Goal: Task Accomplishment & Management: Manage account settings

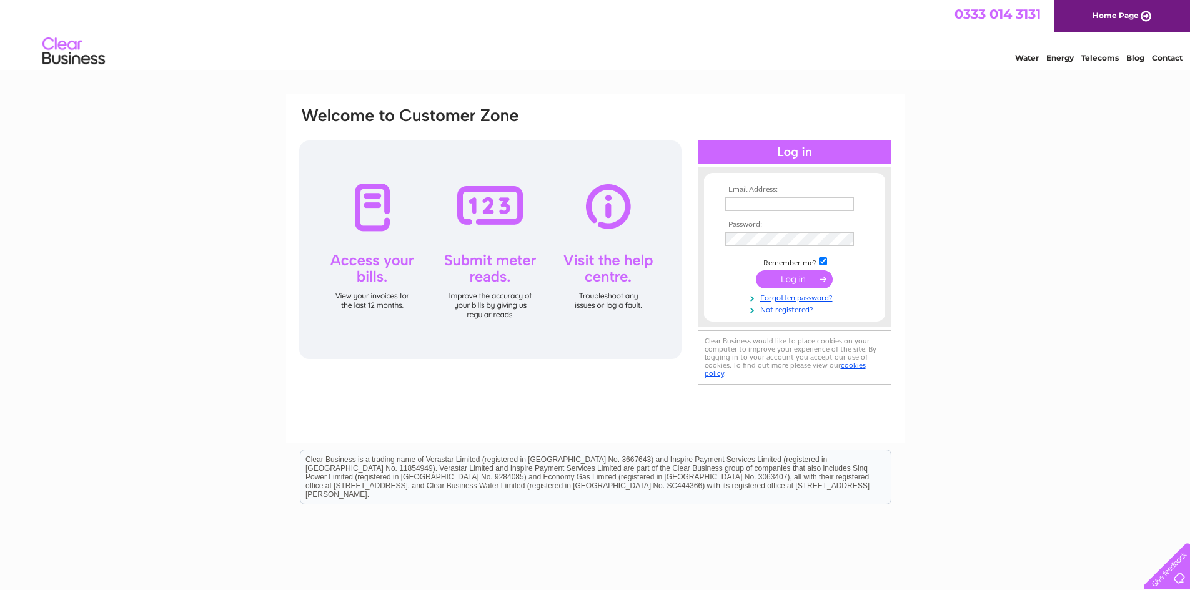
type input "margaret@mclarens.biz"
click at [796, 281] on input "submit" at bounding box center [794, 279] width 77 height 17
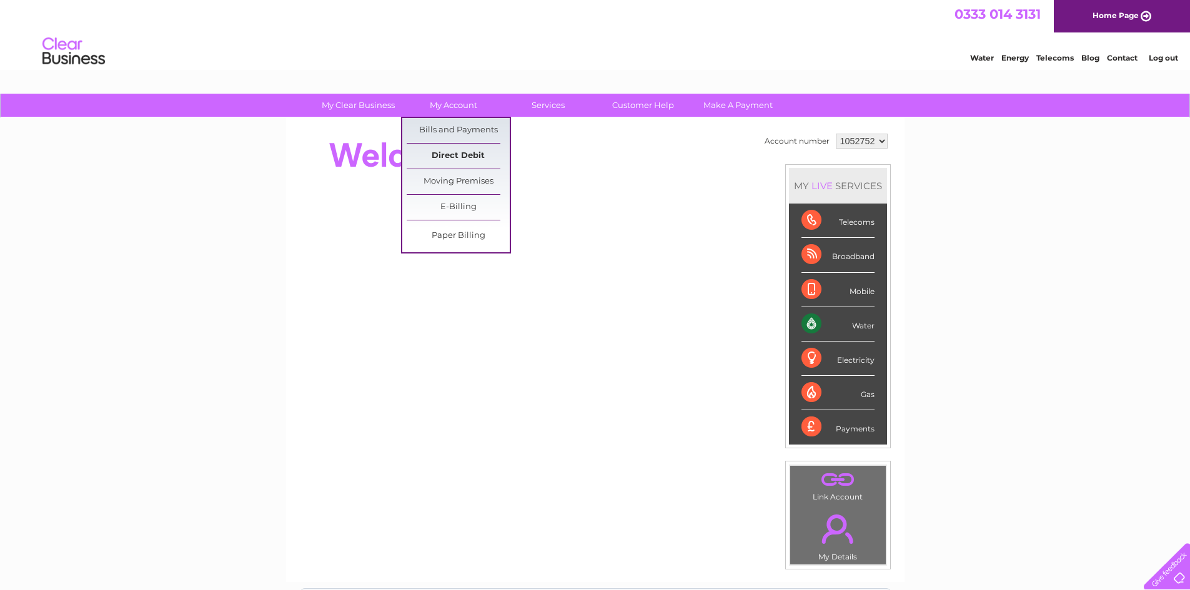
click at [459, 157] on link "Direct Debit" at bounding box center [458, 156] width 103 height 25
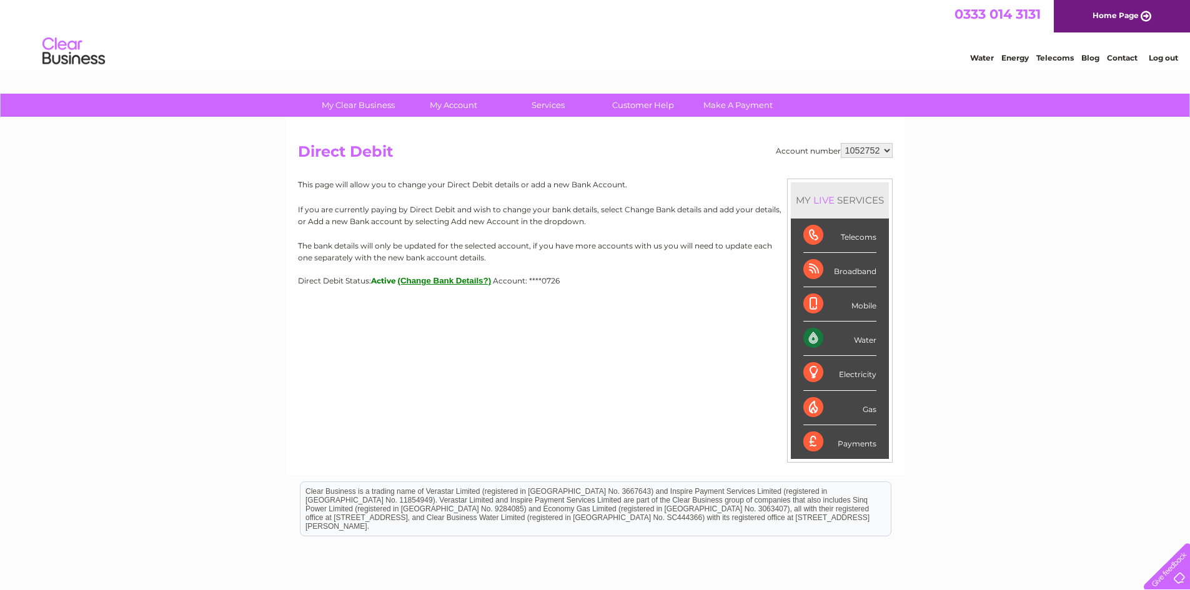
click at [470, 277] on button "(Change Bank Details?)" at bounding box center [445, 280] width 94 height 9
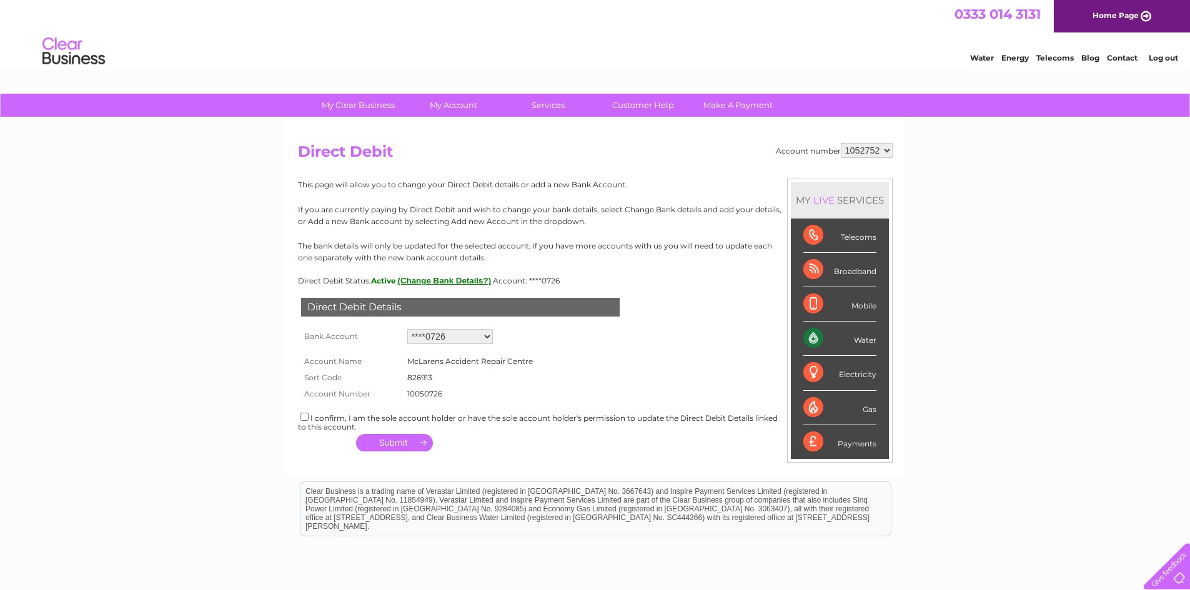
click at [304, 417] on input "checkbox" at bounding box center [304, 417] width 8 height 8
checkbox input "true"
click at [486, 339] on select "Add new account ****0726 ****0726" at bounding box center [450, 336] width 86 height 15
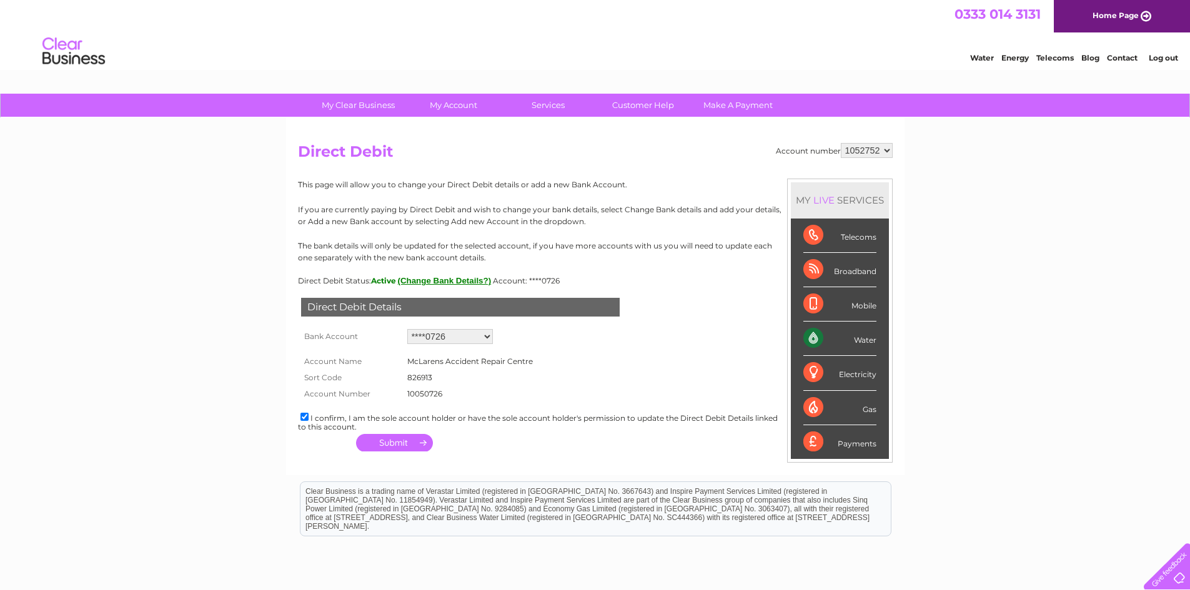
click at [486, 339] on select "Add new account ****0726 ****0726" at bounding box center [450, 336] width 86 height 15
select select "0"
click at [407, 329] on select "Add new account ****0726 ****0726" at bounding box center [450, 336] width 86 height 15
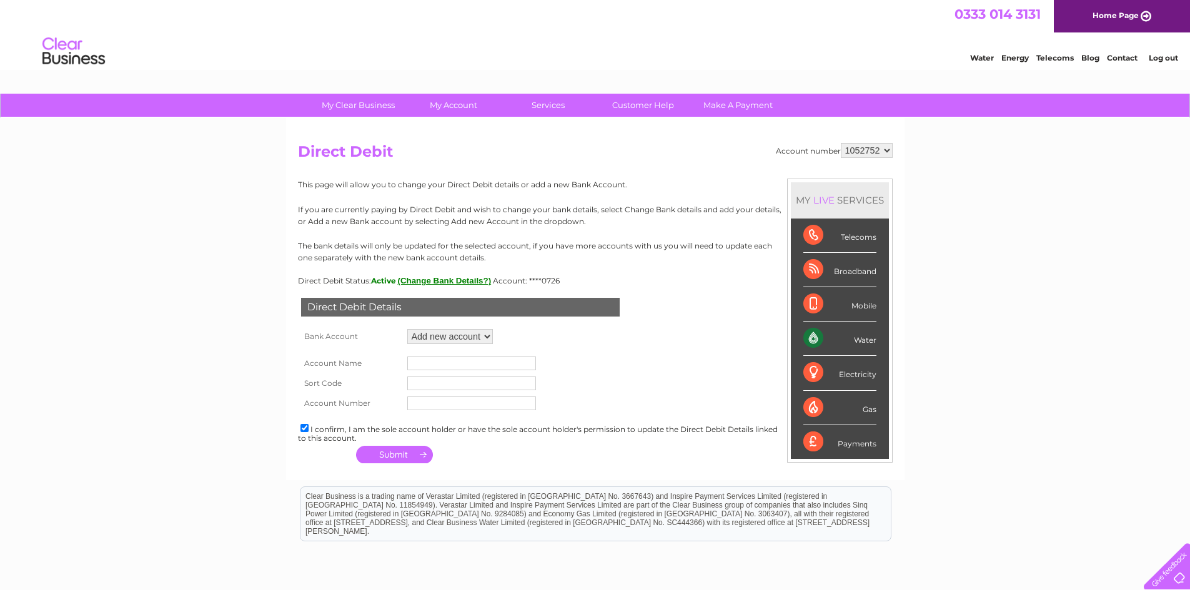
click at [445, 360] on input "text" at bounding box center [471, 364] width 129 height 14
type input "McLarens Accident Repair Centre"
click at [444, 384] on input "text" at bounding box center [471, 384] width 129 height 14
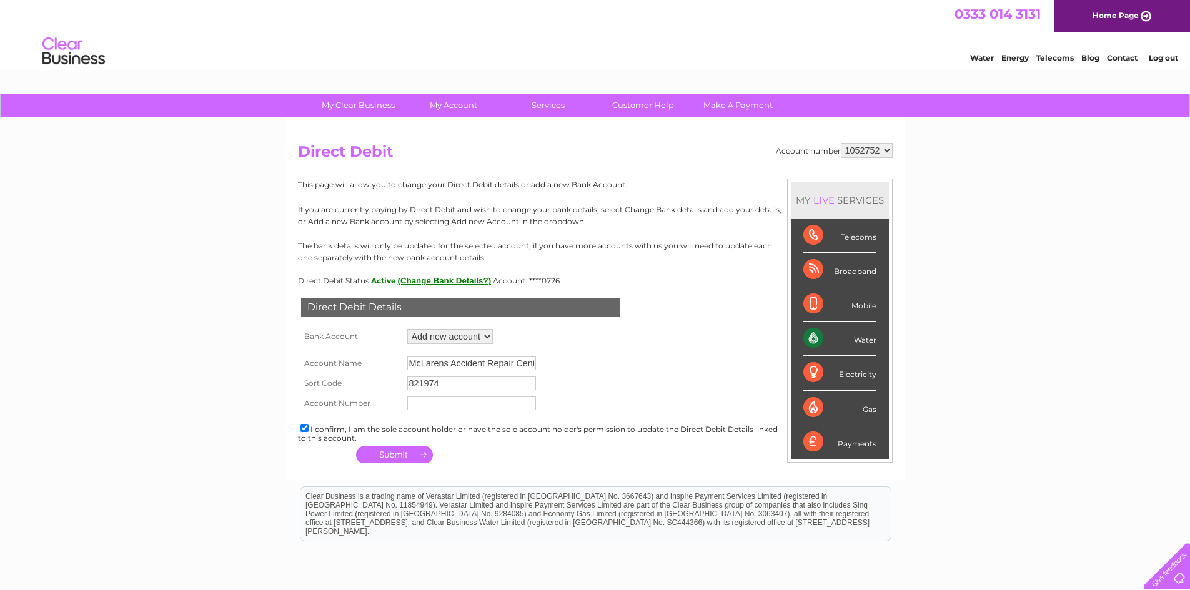
type input "821974"
click at [450, 402] on input "text" at bounding box center [471, 404] width 129 height 14
type input "90053183"
click at [405, 452] on button "button" at bounding box center [394, 454] width 77 height 17
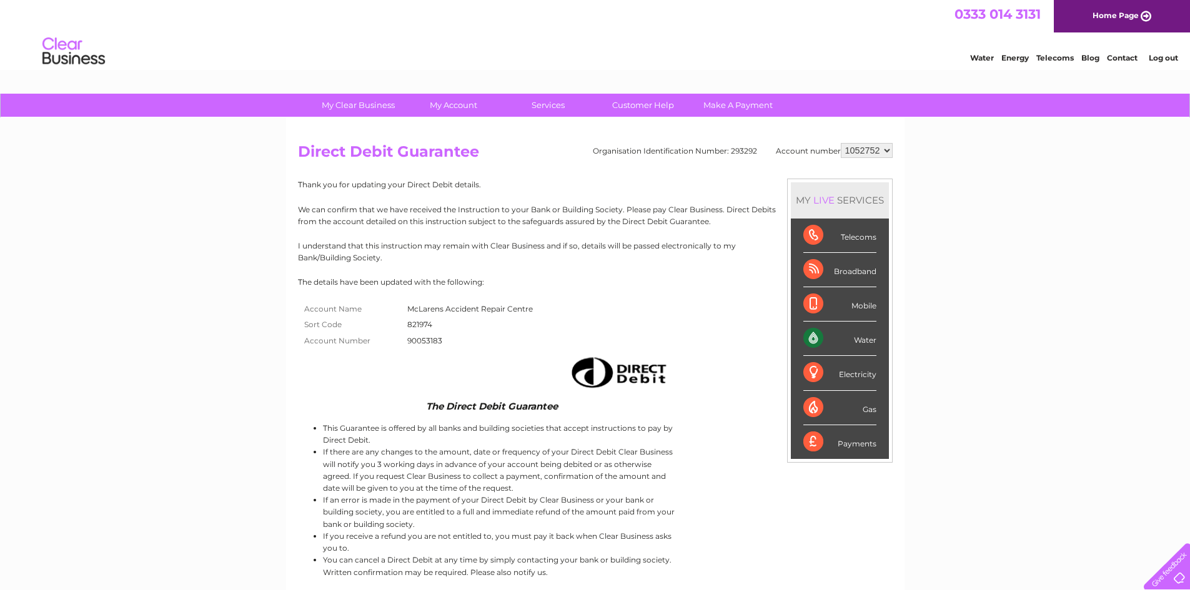
click at [888, 152] on select "1052752" at bounding box center [867, 150] width 52 height 15
click at [1152, 54] on link "Log out" at bounding box center [1163, 57] width 29 height 9
